Goal: Check status: Check status

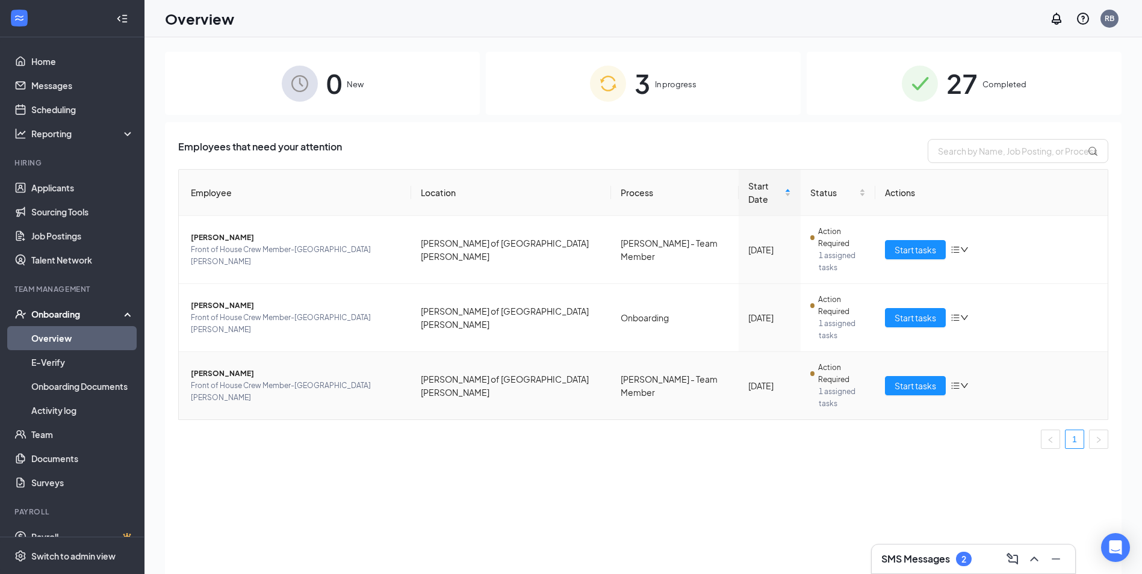
click at [221, 368] on span "[PERSON_NAME]" at bounding box center [296, 374] width 211 height 12
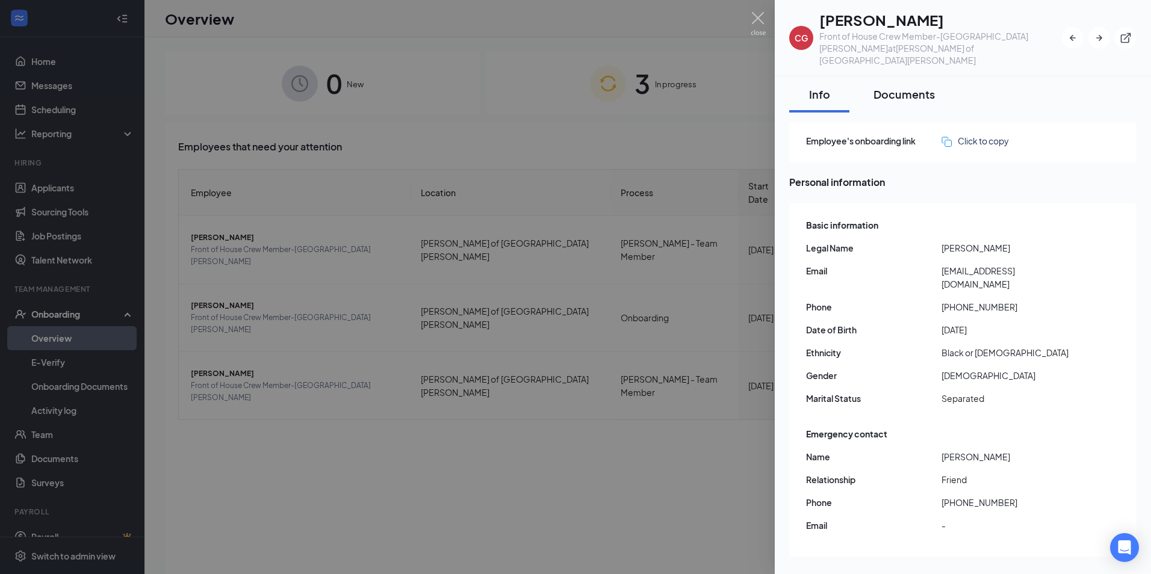
click at [928, 87] on div "Documents" at bounding box center [903, 94] width 61 height 15
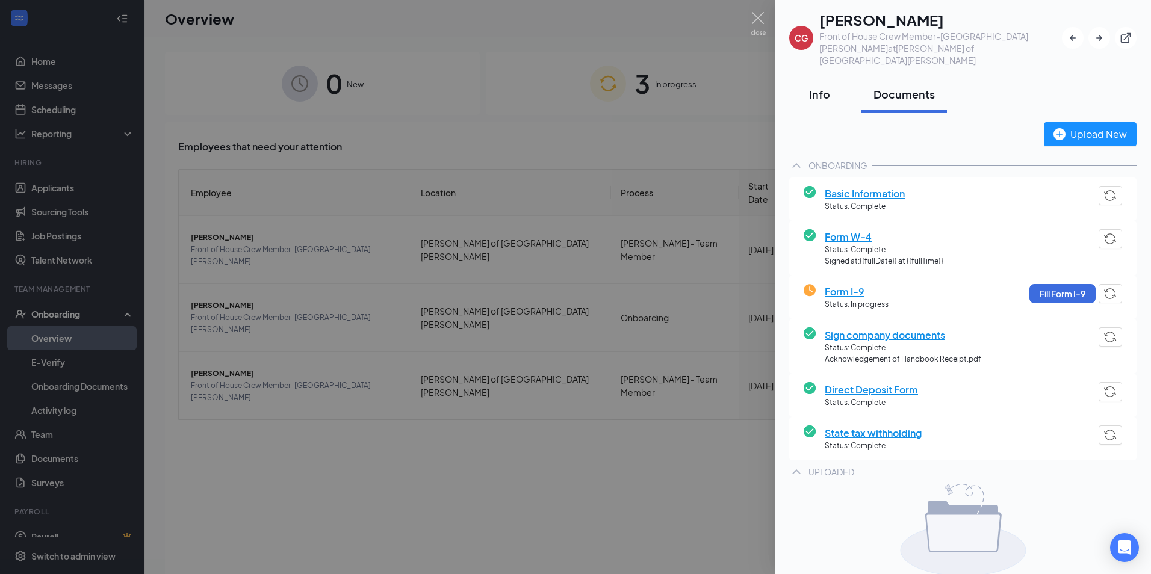
click at [837, 82] on button "Info" at bounding box center [819, 94] width 60 height 36
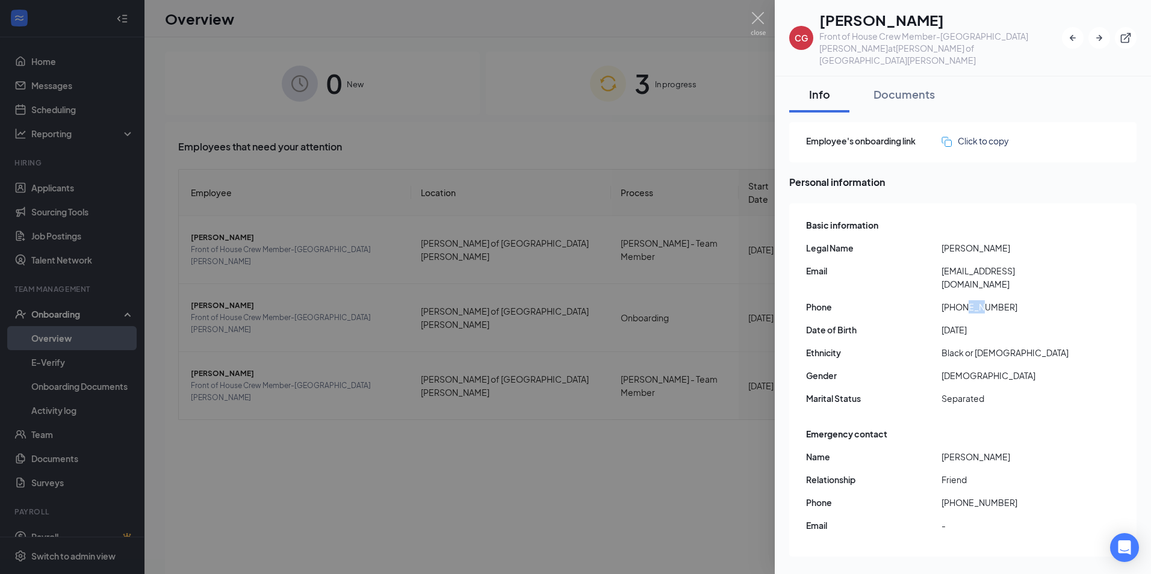
drag, startPoint x: 967, startPoint y: 282, endPoint x: 981, endPoint y: 282, distance: 14.5
click at [981, 300] on span "[PHONE_NUMBER]" at bounding box center [1008, 306] width 135 height 13
click at [883, 87] on div "Documents" at bounding box center [903, 94] width 61 height 15
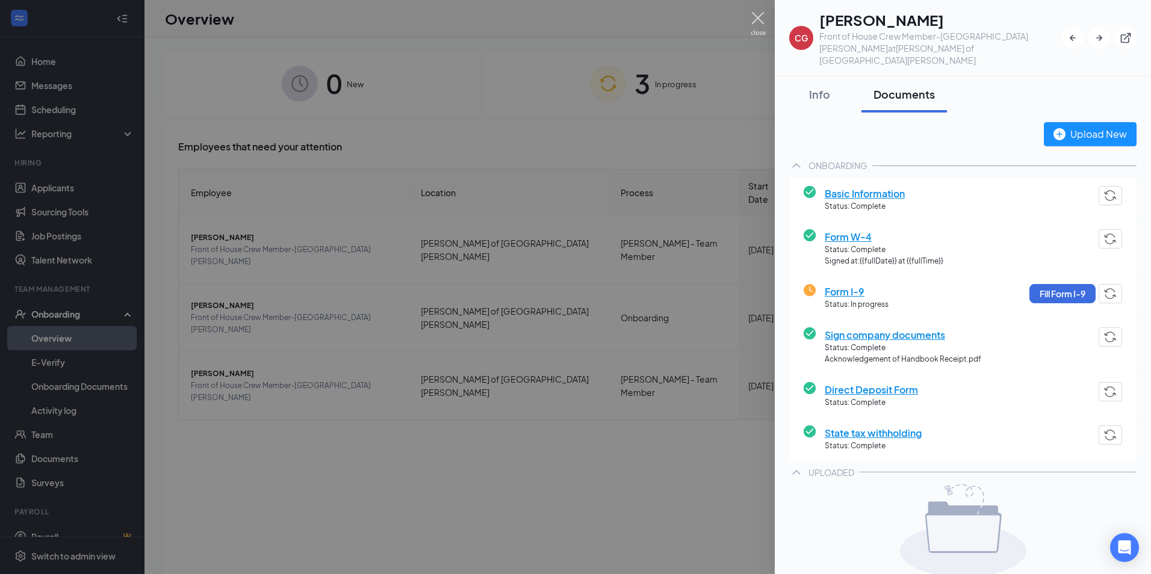
click at [763, 22] on img at bounding box center [757, 23] width 15 height 23
